Goal: Information Seeking & Learning: Learn about a topic

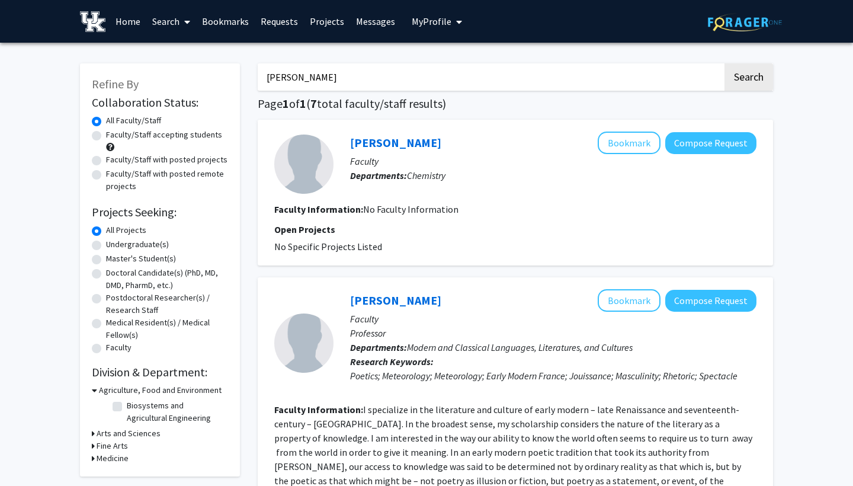
drag, startPoint x: 305, startPoint y: 79, endPoint x: 201, endPoint y: 76, distance: 103.7
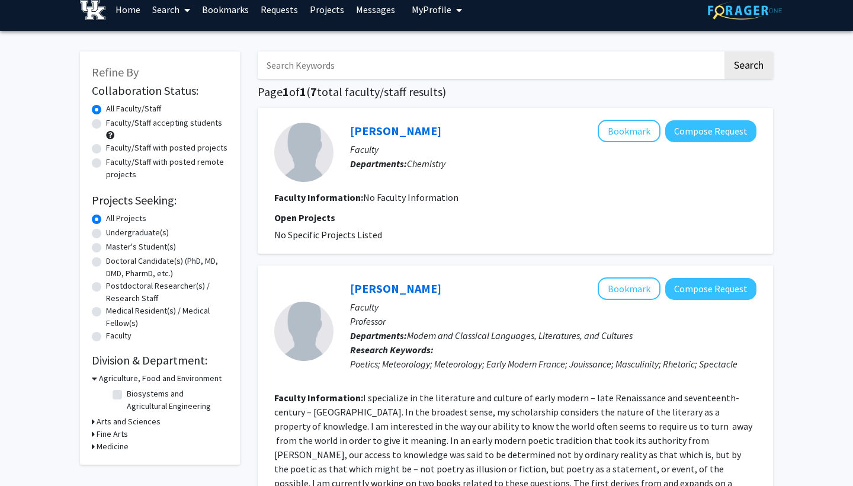
scroll to position [12, 0]
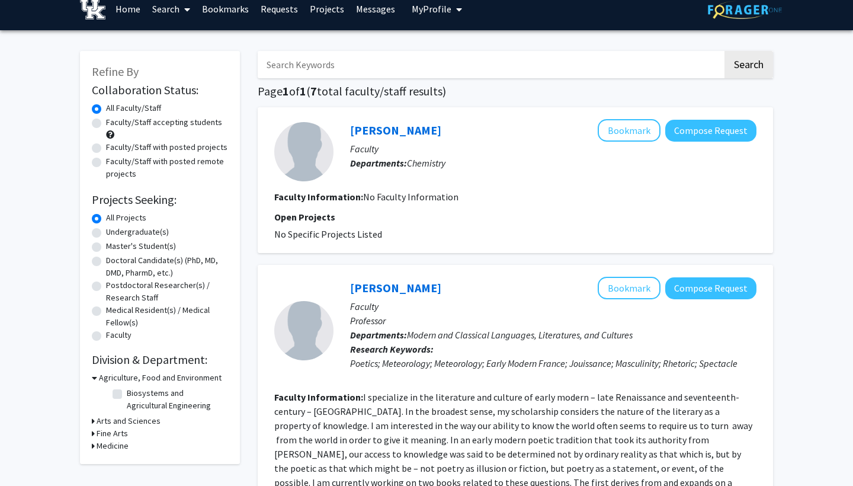
click at [92, 422] on icon at bounding box center [93, 421] width 3 height 12
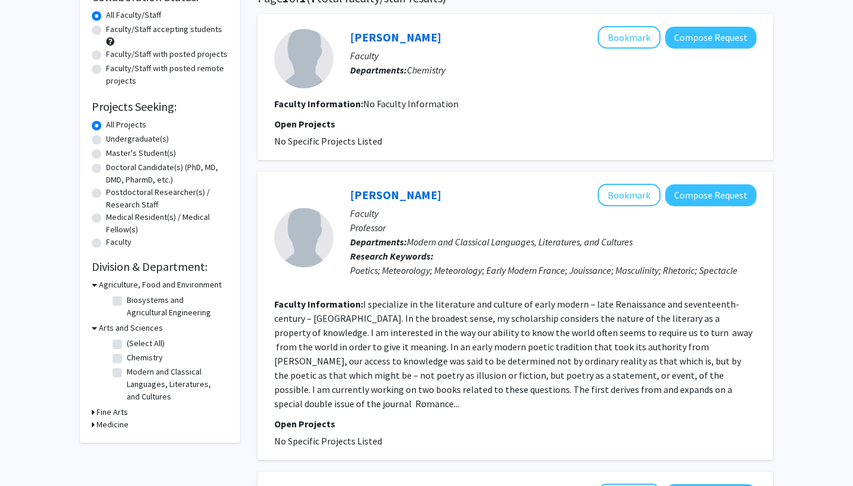
scroll to position [117, 0]
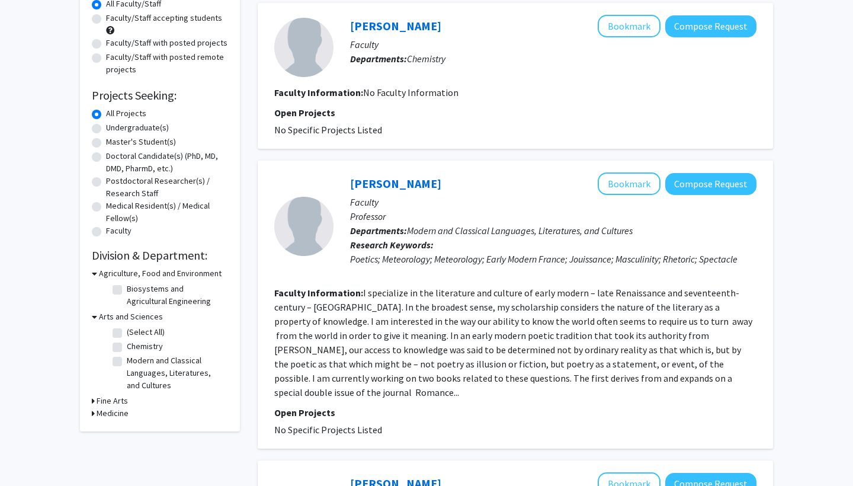
click at [127, 362] on label "Modern and Classical Languages, Literatures, and Cultures" at bounding box center [176, 372] width 98 height 37
click at [127, 362] on input "Modern and Classical Languages, Literatures, and Cultures" at bounding box center [131, 358] width 8 height 8
checkbox input "true"
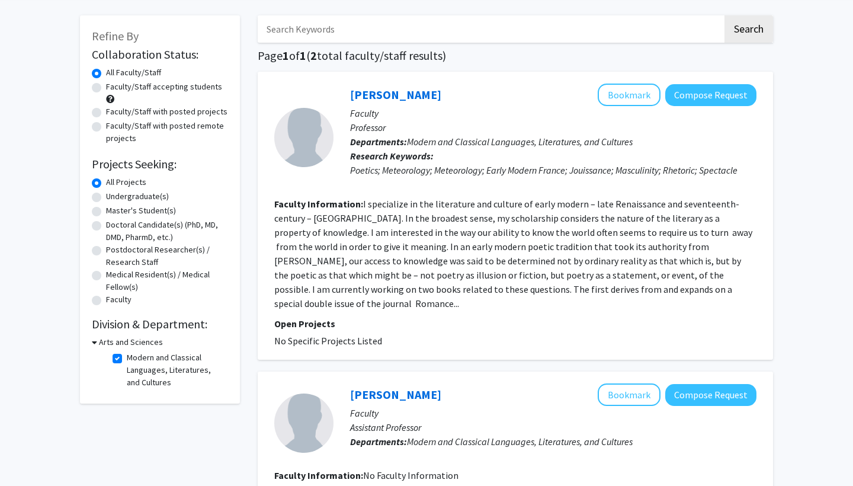
scroll to position [43, 0]
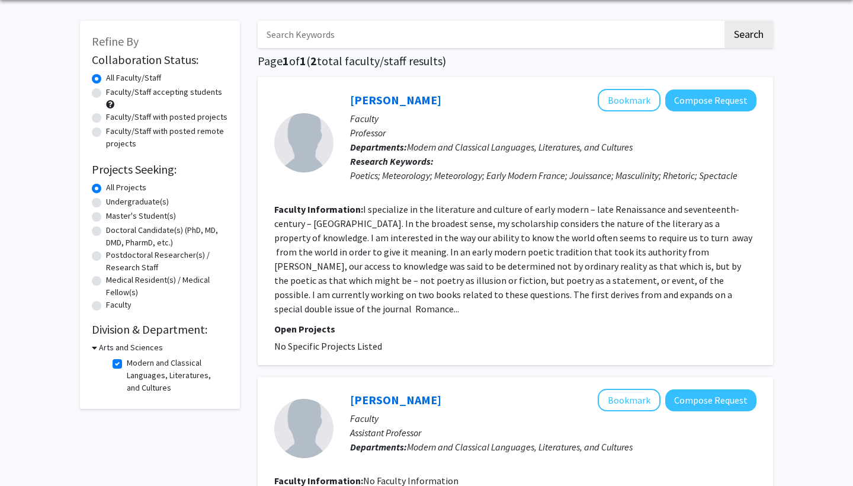
click at [127, 361] on label "Modern and Classical Languages, Literatures, and Cultures" at bounding box center [176, 375] width 98 height 37
click at [127, 361] on input "Modern and Classical Languages, Literatures, and Cultures" at bounding box center [131, 361] width 8 height 8
checkbox input "false"
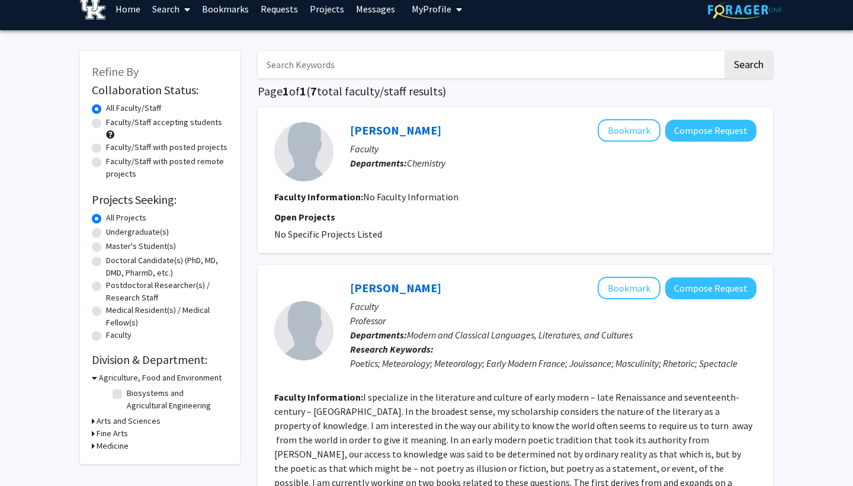
scroll to position [12, 0]
click at [92, 423] on icon at bounding box center [93, 421] width 3 height 12
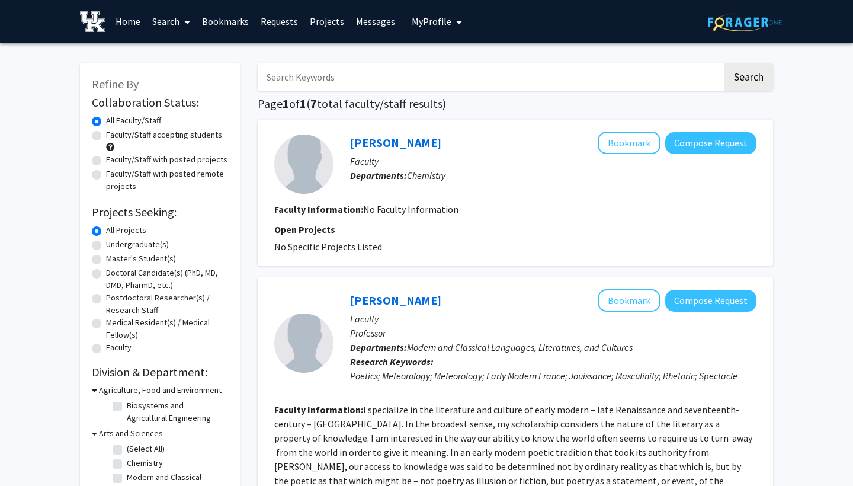
scroll to position [0, 0]
click at [128, 19] on link "Home" at bounding box center [128, 21] width 37 height 41
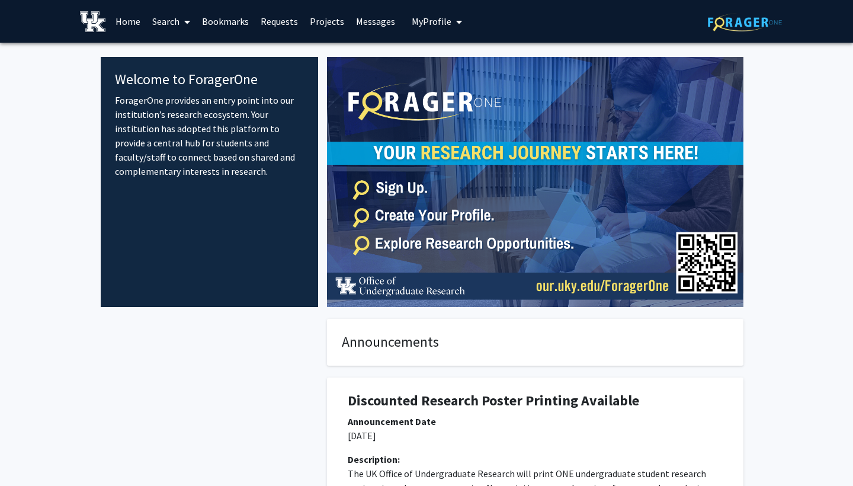
click at [172, 17] on link "Search" at bounding box center [171, 21] width 50 height 41
click at [175, 57] on span "Faculty/Staff" at bounding box center [189, 55] width 87 height 24
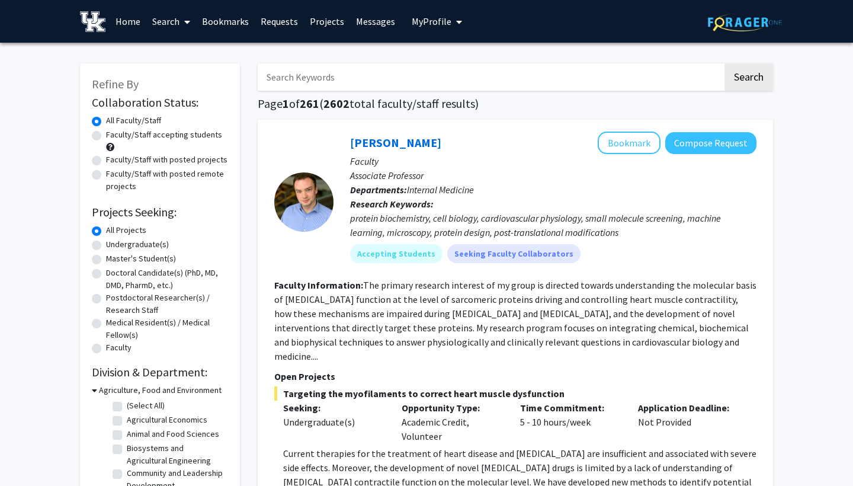
click at [106, 251] on label "Undergraduate(s)" at bounding box center [137, 244] width 63 height 12
click at [106, 246] on input "Undergraduate(s)" at bounding box center [110, 242] width 8 height 8
radio input "true"
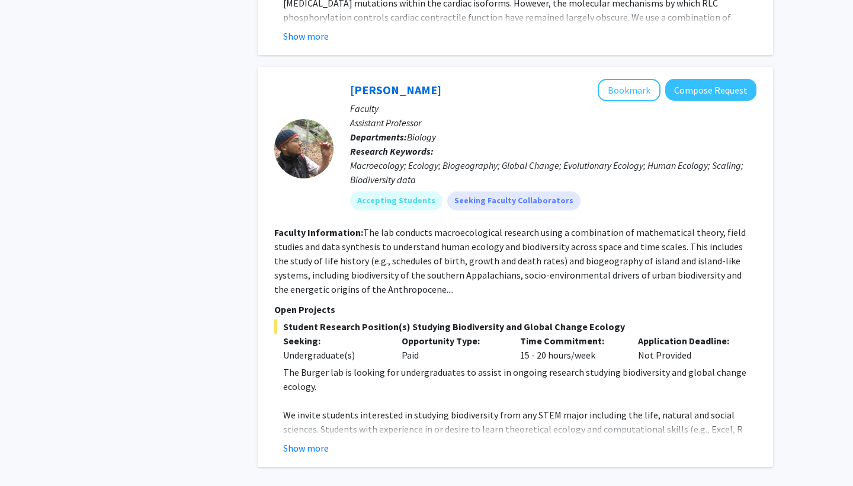
scroll to position [5672, 0]
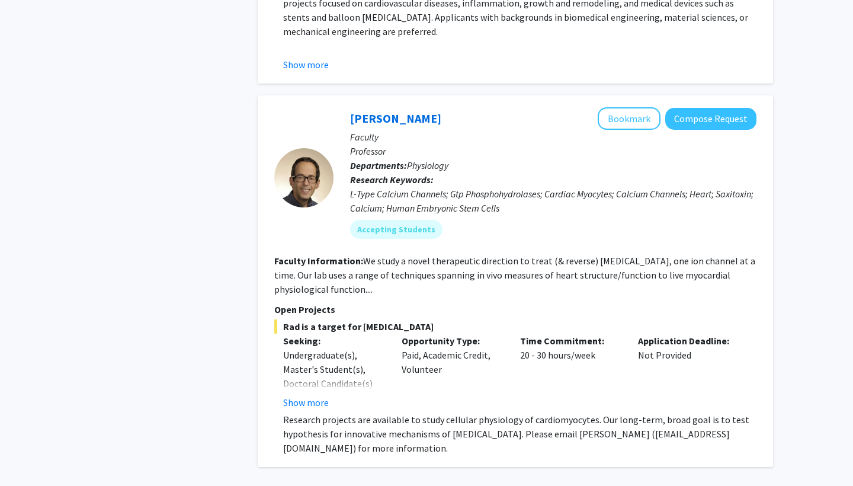
scroll to position [3975, 0]
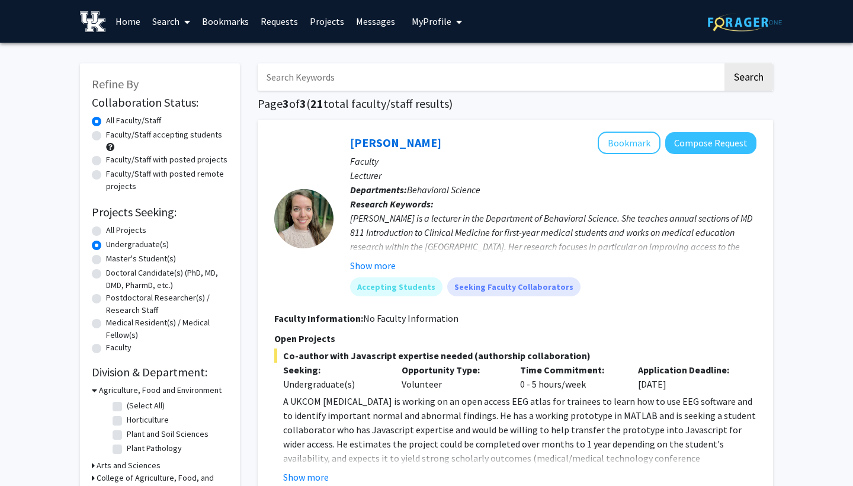
click at [126, 22] on link "Home" at bounding box center [128, 21] width 37 height 41
